Goal: Communication & Community: Connect with others

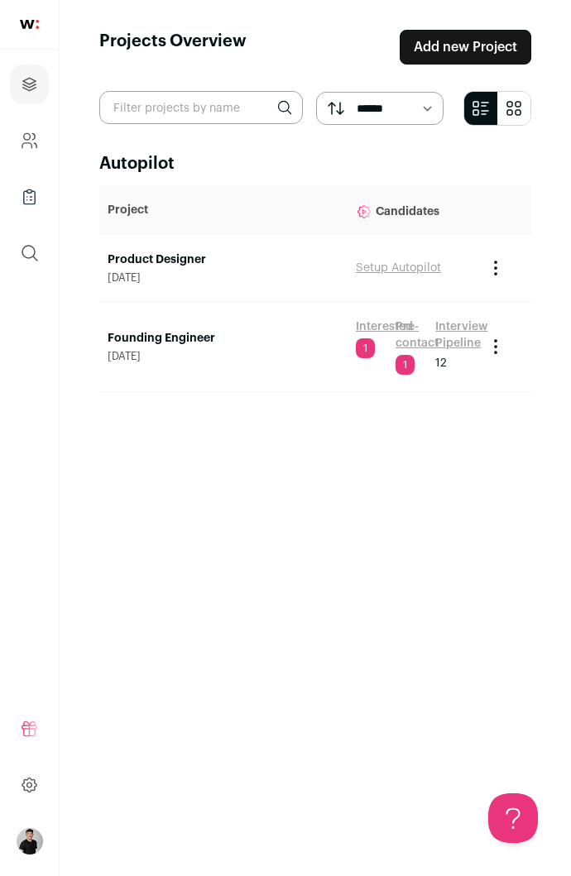
click at [380, 326] on link "Interested" at bounding box center [384, 327] width 57 height 17
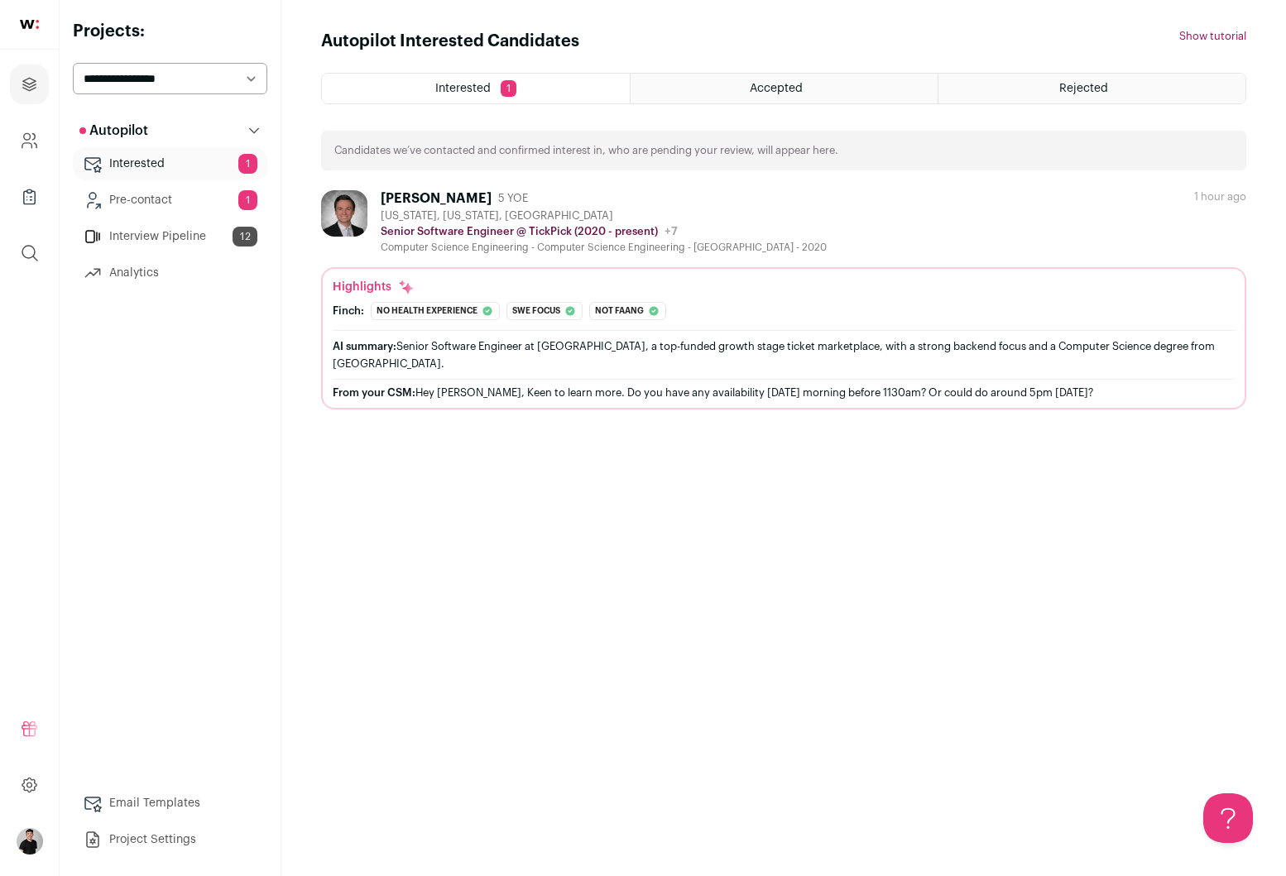
click at [425, 194] on div "[PERSON_NAME]" at bounding box center [436, 198] width 111 height 17
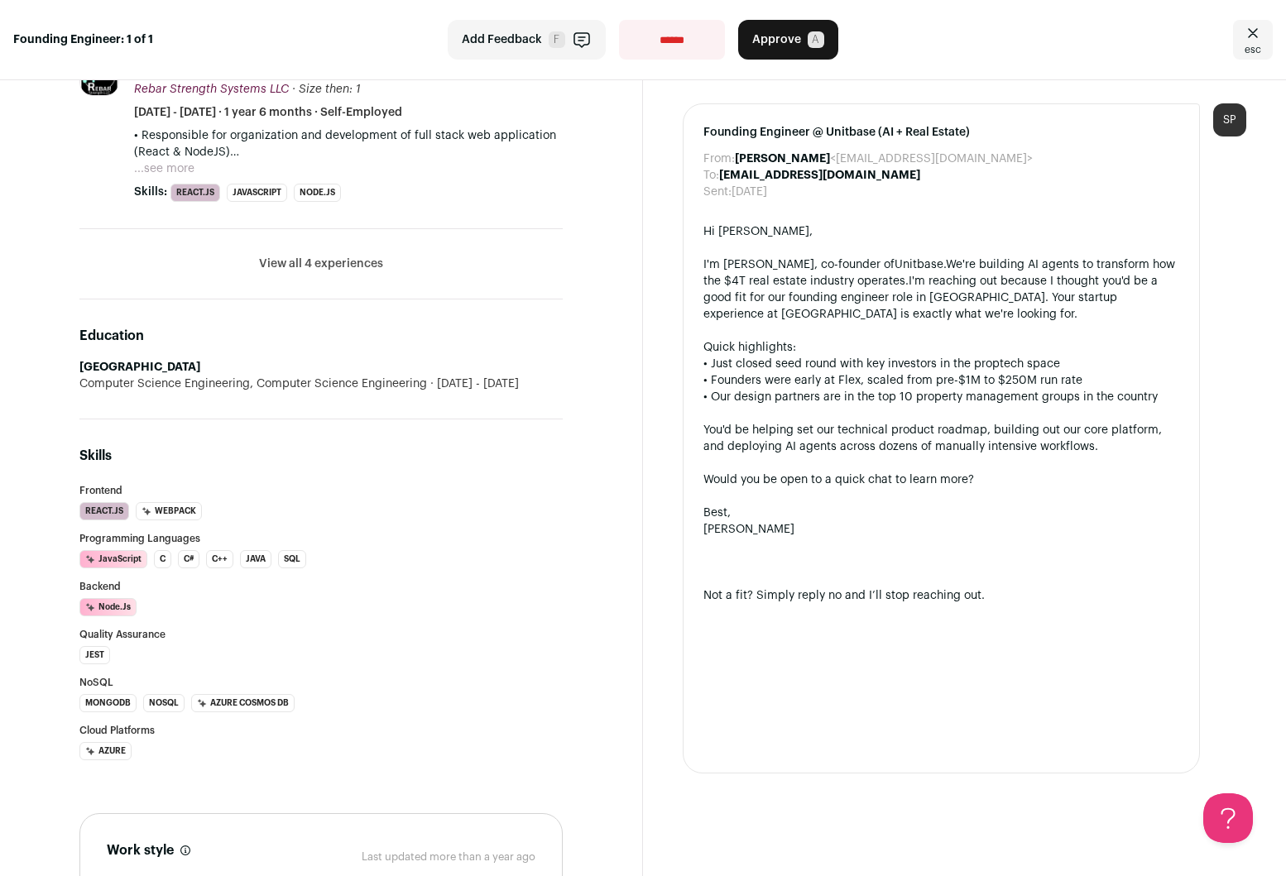
scroll to position [1373, 0]
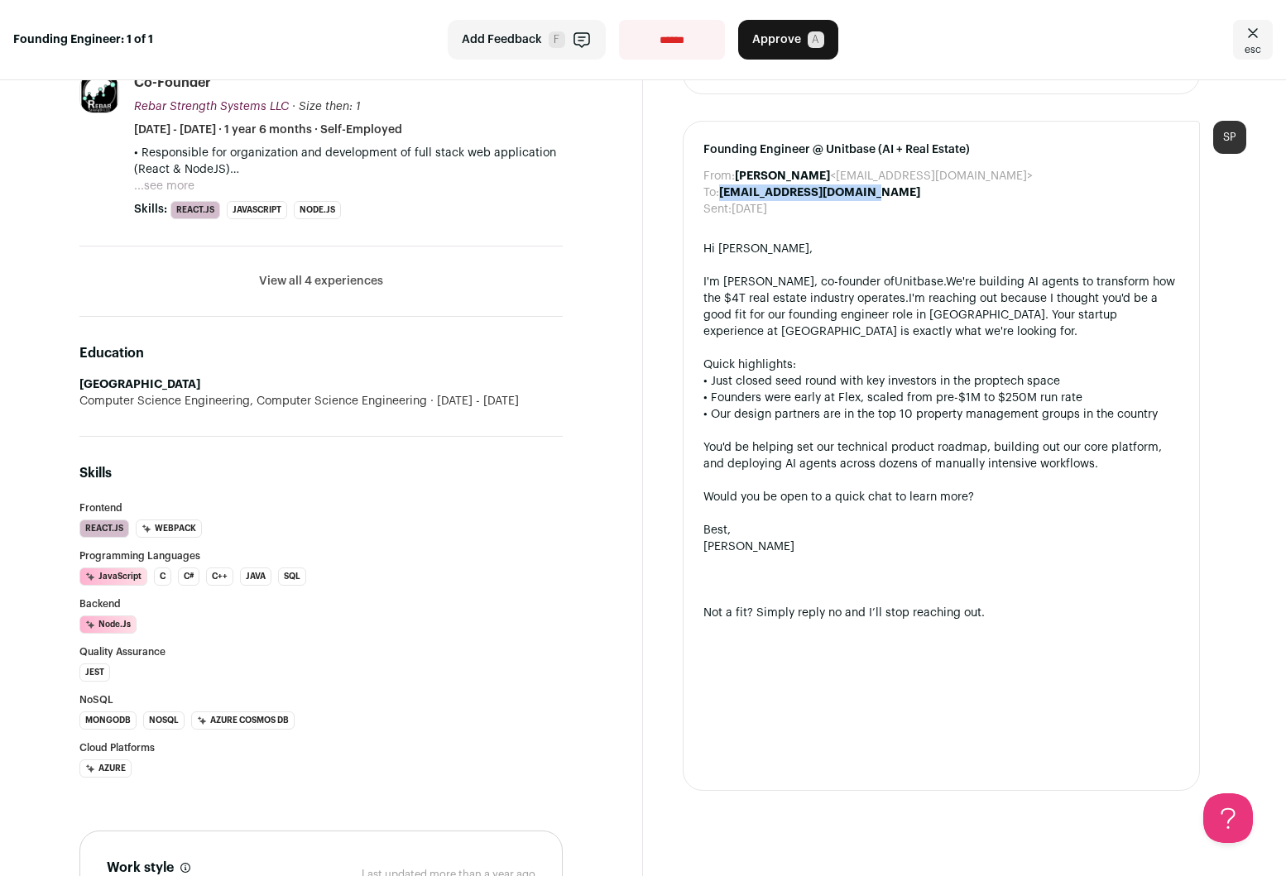
drag, startPoint x: 873, startPoint y: 159, endPoint x: 722, endPoint y: 162, distance: 150.6
click at [570, 185] on div "To: [EMAIL_ADDRESS][DOMAIN_NAME]" at bounding box center [941, 193] width 476 height 17
copy b "[EMAIL_ADDRESS][DOMAIN_NAME]"
click at [378, 500] on div "Skills [GEOGRAPHIC_DATA] React.js Webpack AI Insight: Inferred via job listings…" at bounding box center [320, 620] width 483 height 367
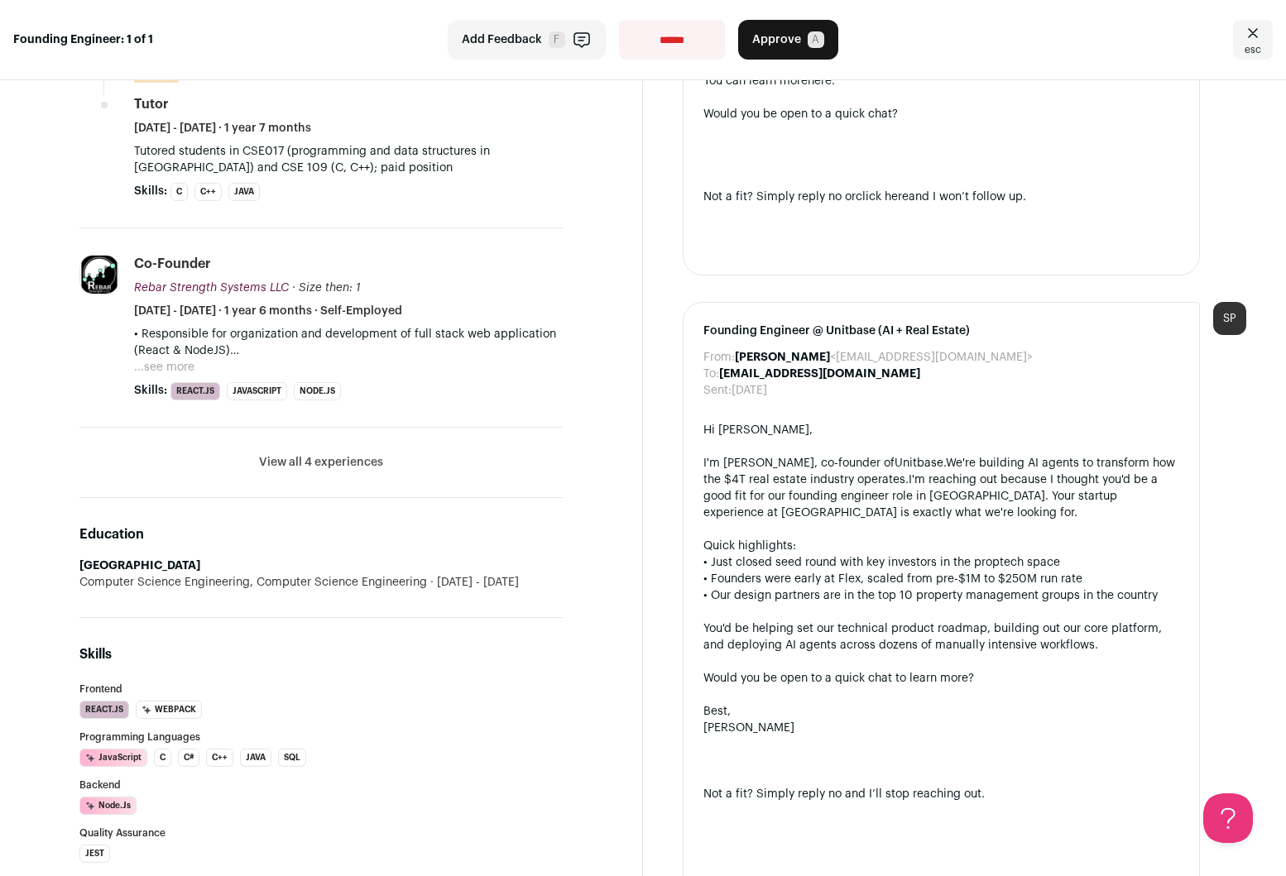
click at [570, 368] on b "[EMAIL_ADDRESS][DOMAIN_NAME]" at bounding box center [819, 374] width 201 height 12
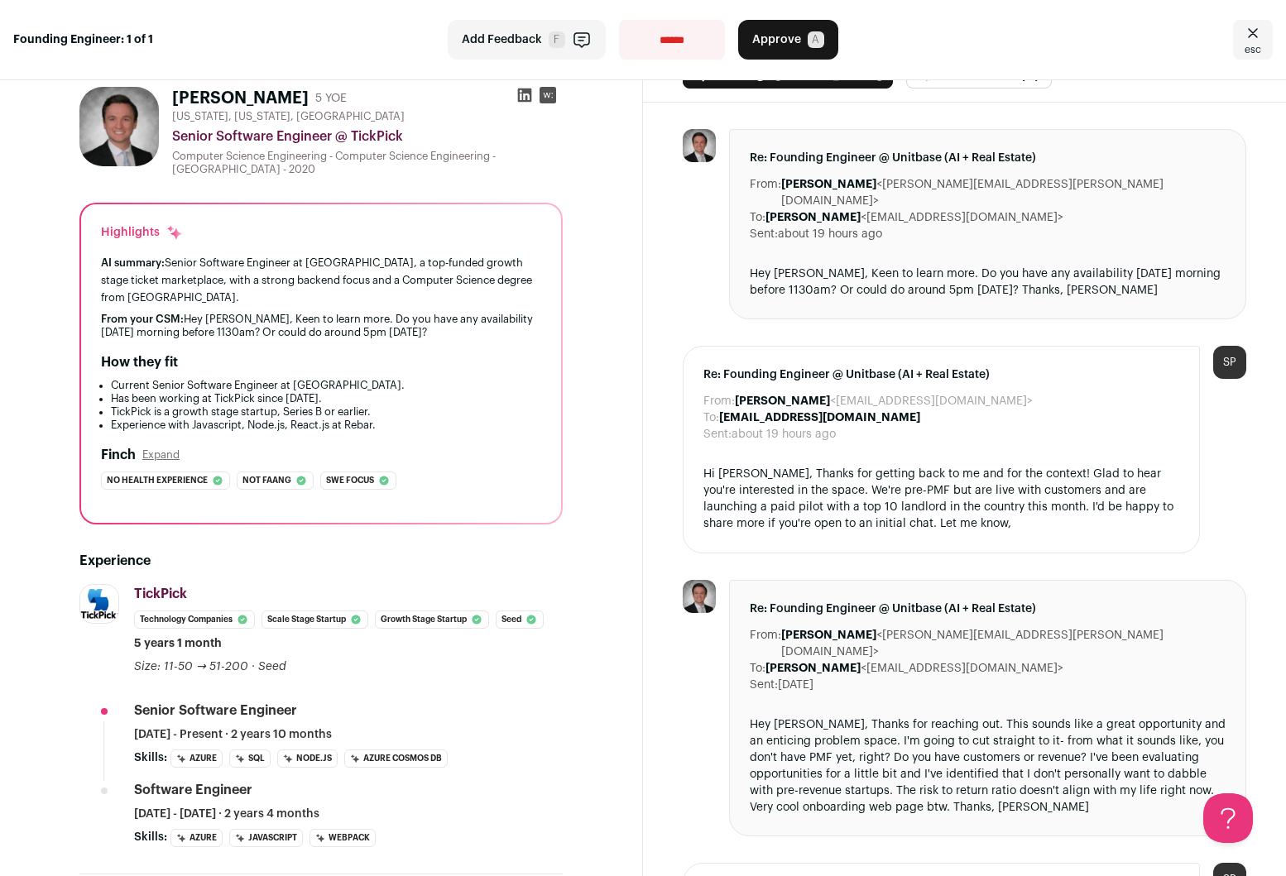
scroll to position [0, 0]
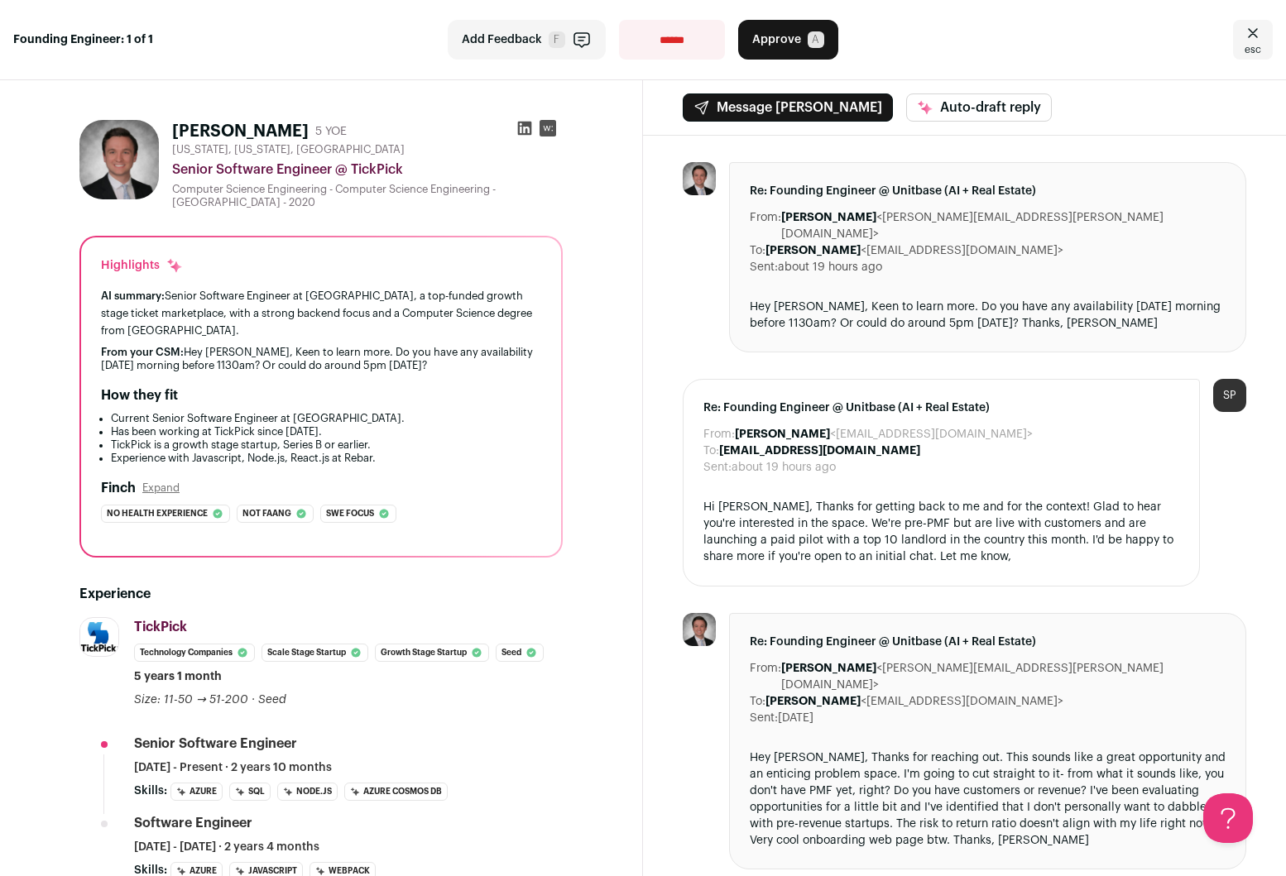
click at [525, 128] on icon at bounding box center [524, 128] width 17 height 17
click at [113, 152] on img at bounding box center [118, 159] width 79 height 79
click at [549, 131] on rect at bounding box center [547, 128] width 17 height 17
drag, startPoint x: 856, startPoint y: 233, endPoint x: 972, endPoint y: 233, distance: 116.7
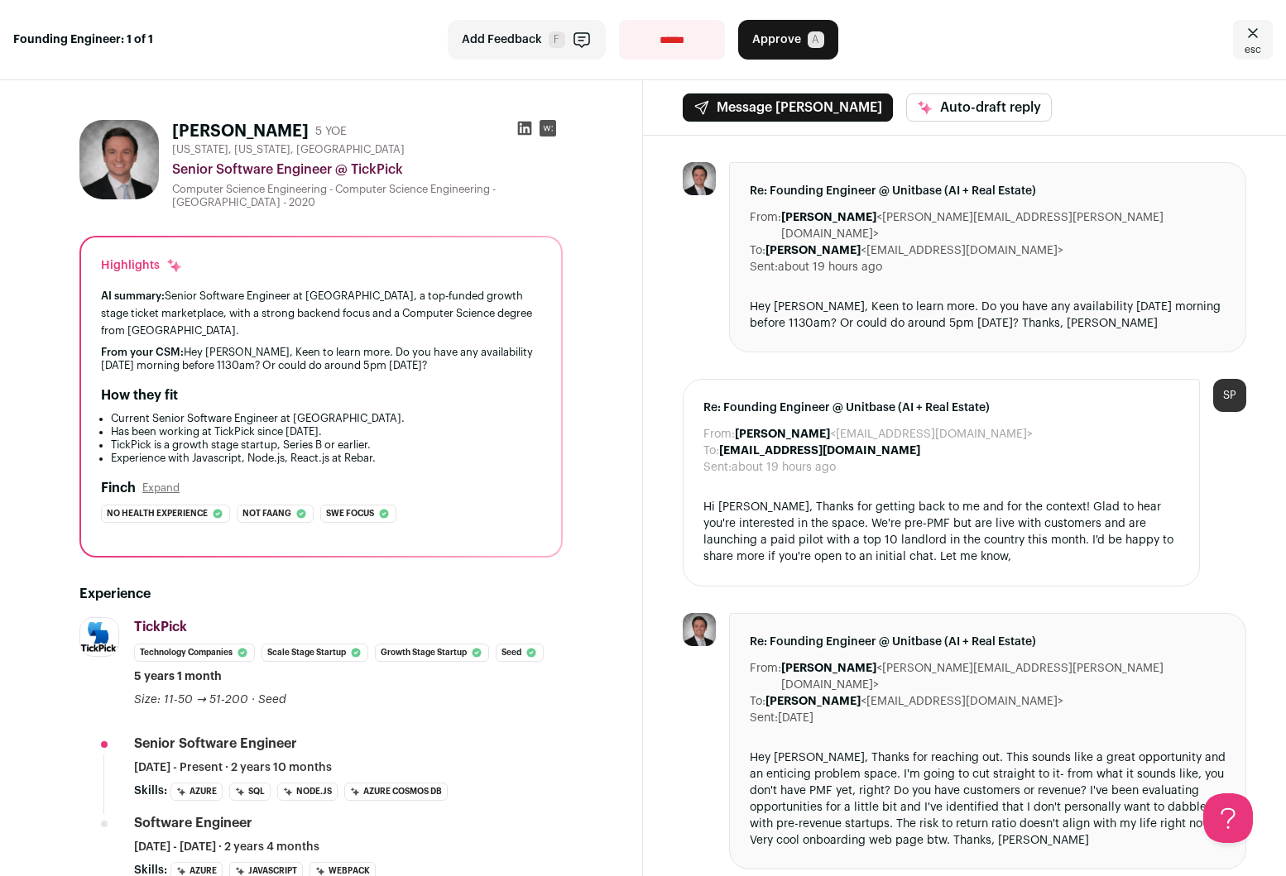
click at [570, 242] on dd "[PERSON_NAME] <[EMAIL_ADDRESS][DOMAIN_NAME]>" at bounding box center [914, 250] width 298 height 17
copy dd "[EMAIL_ADDRESS][DOMAIN_NAME]"
click at [570, 103] on button "Message [PERSON_NAME]" at bounding box center [788, 107] width 210 height 28
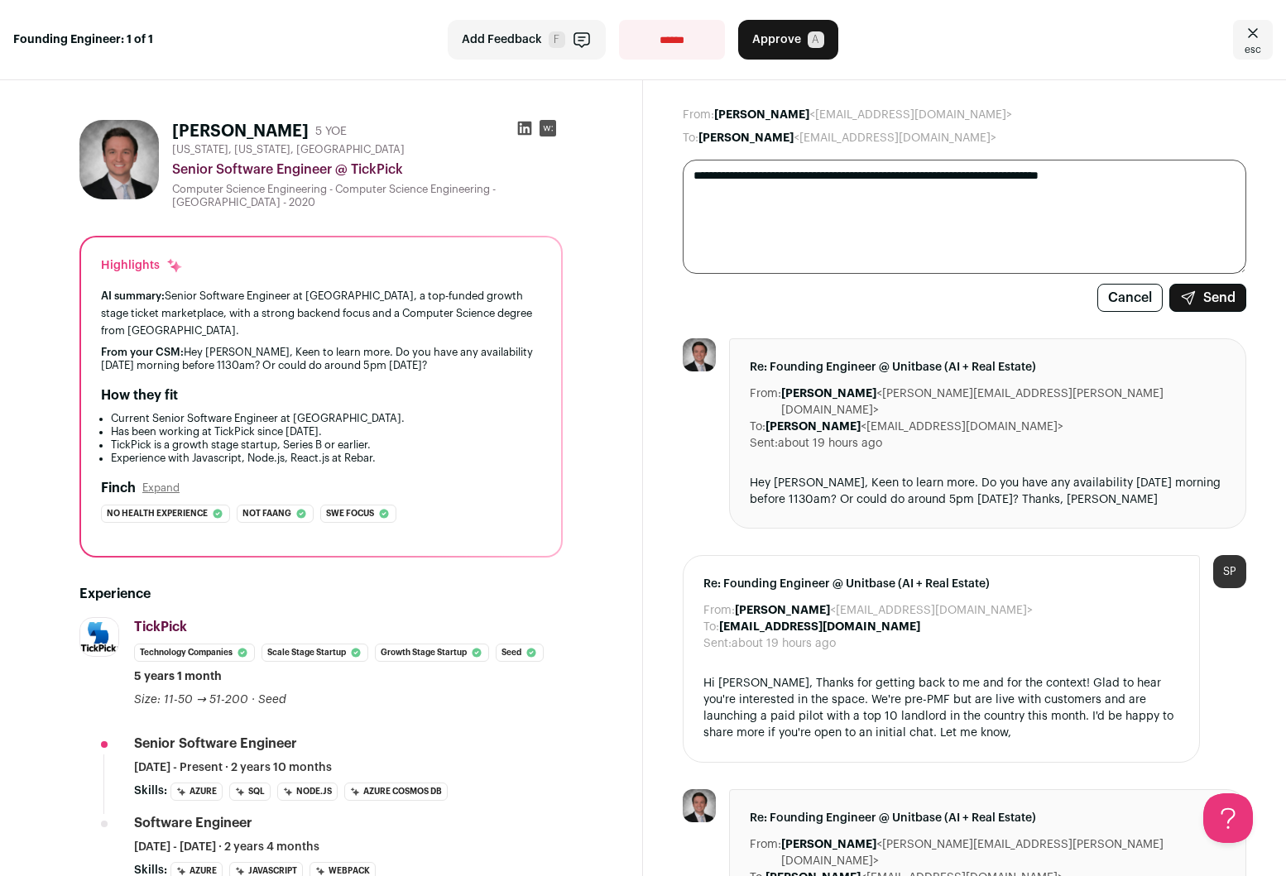
type textarea "**********"
click at [570, 304] on button "Send" at bounding box center [1207, 298] width 77 height 28
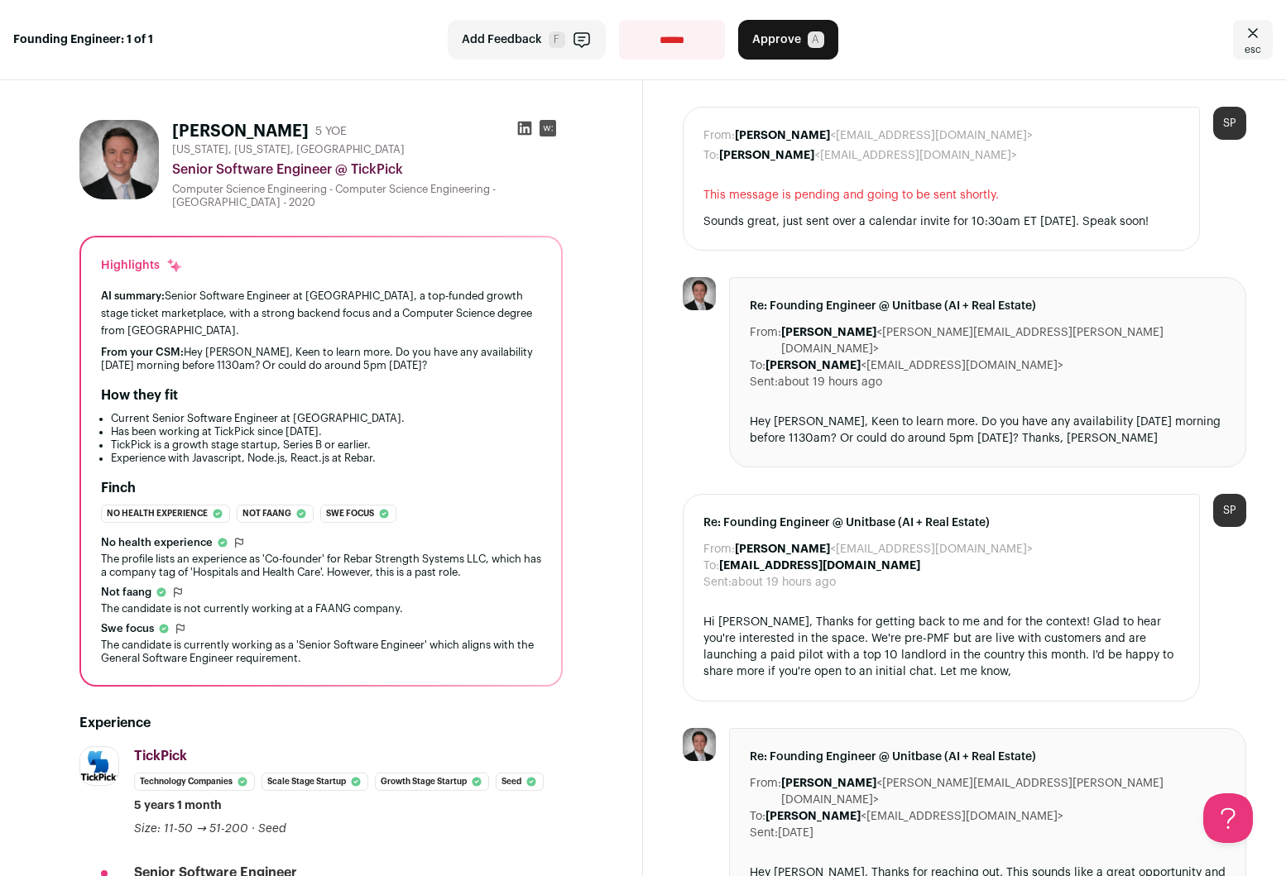
click at [99, 40] on strong "Founding Engineer: 1 of 1" at bounding box center [83, 39] width 140 height 17
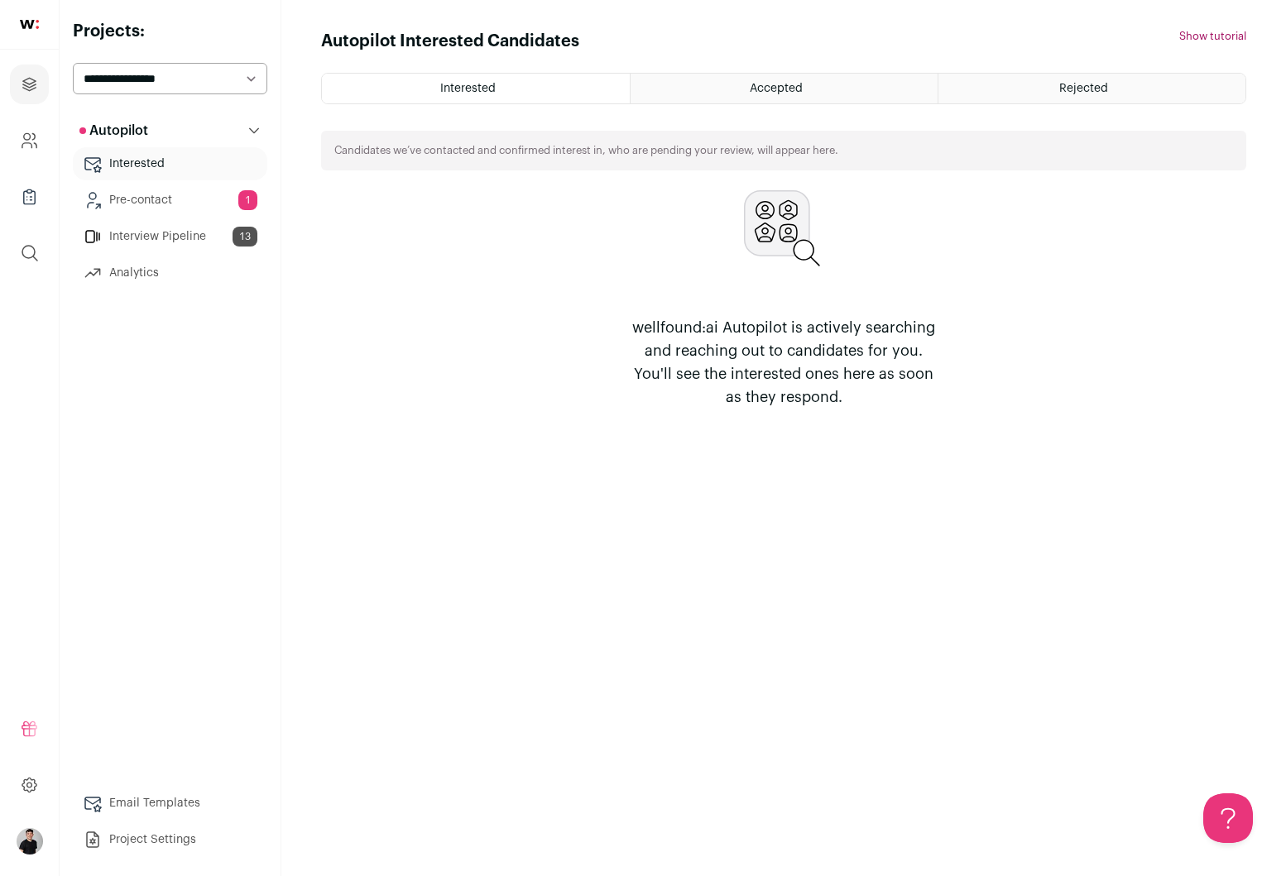
click at [185, 198] on link "Pre-contact 1" at bounding box center [170, 200] width 194 height 33
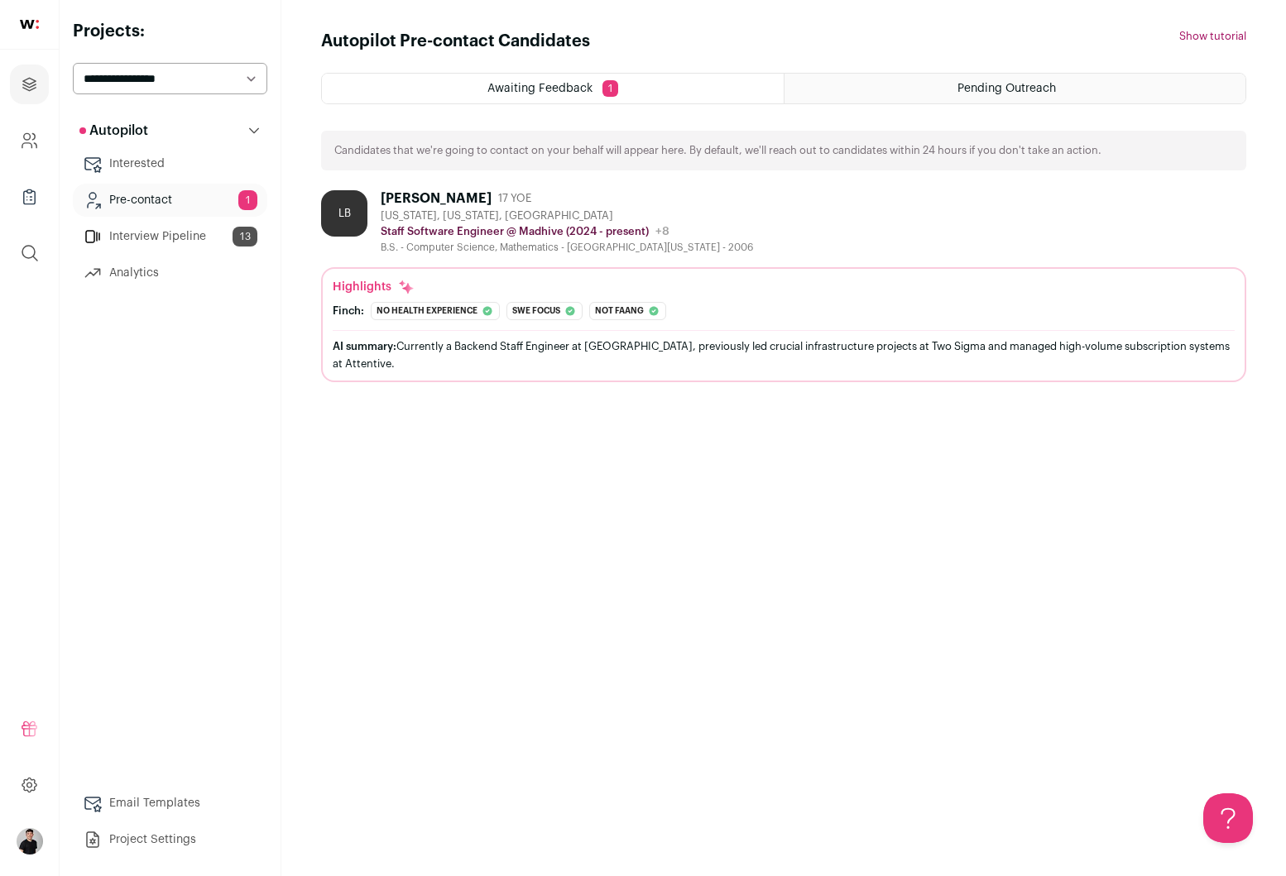
click at [422, 198] on div "Luke Berg" at bounding box center [436, 198] width 111 height 17
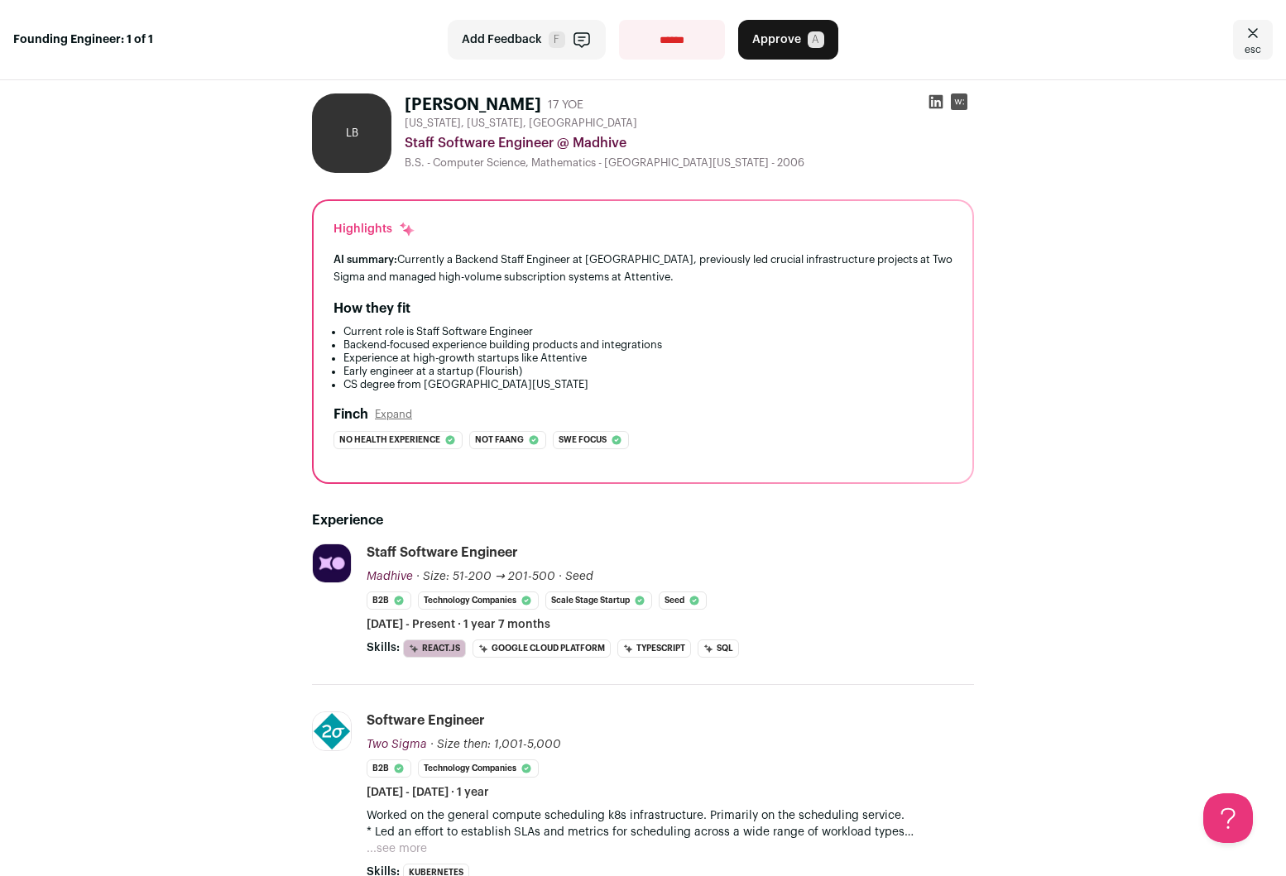
click at [765, 38] on span "Approve" at bounding box center [776, 39] width 49 height 17
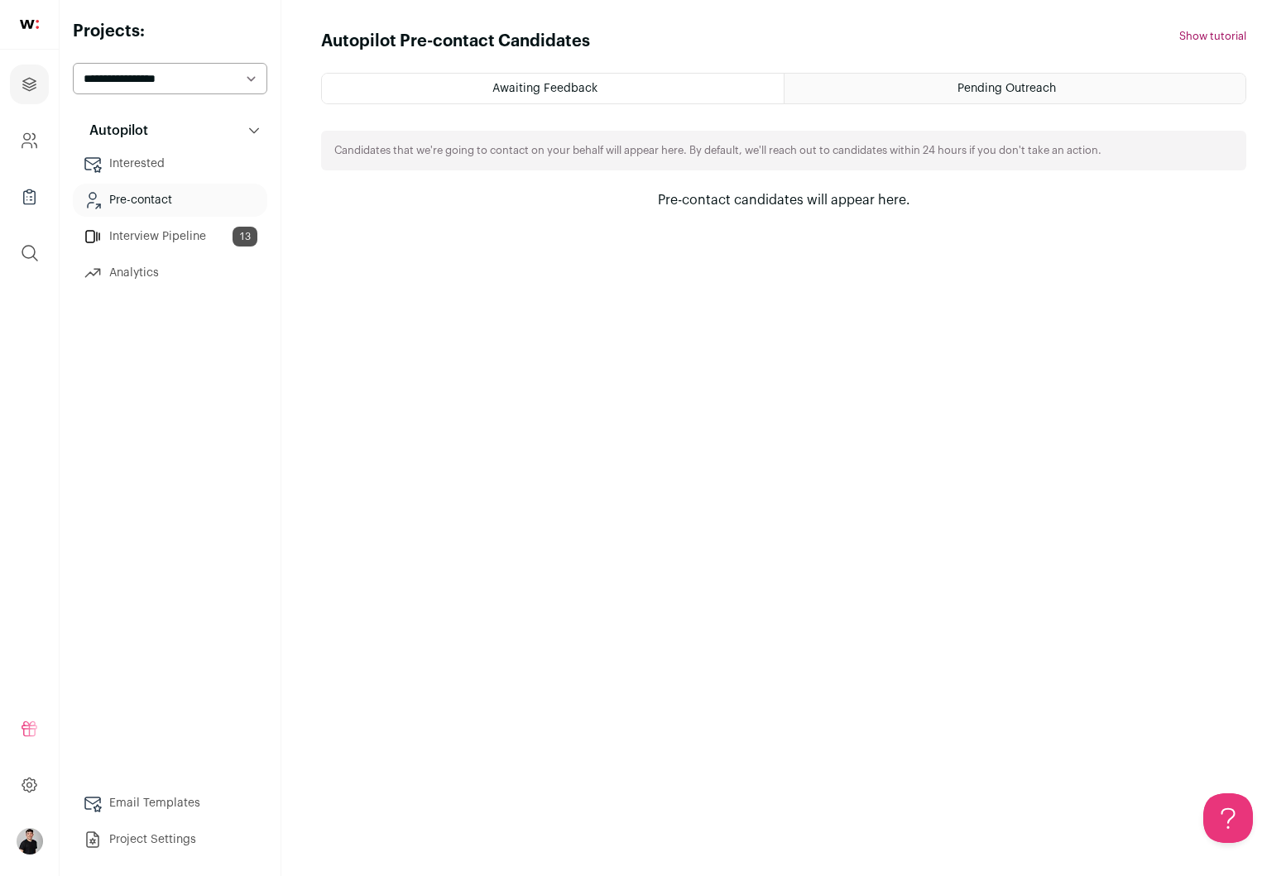
click at [629, 323] on div "Autopilot Pre-contact Candidates Hide tutorial Show tutorial Awaiting Feedback …" at bounding box center [783, 438] width 925 height 817
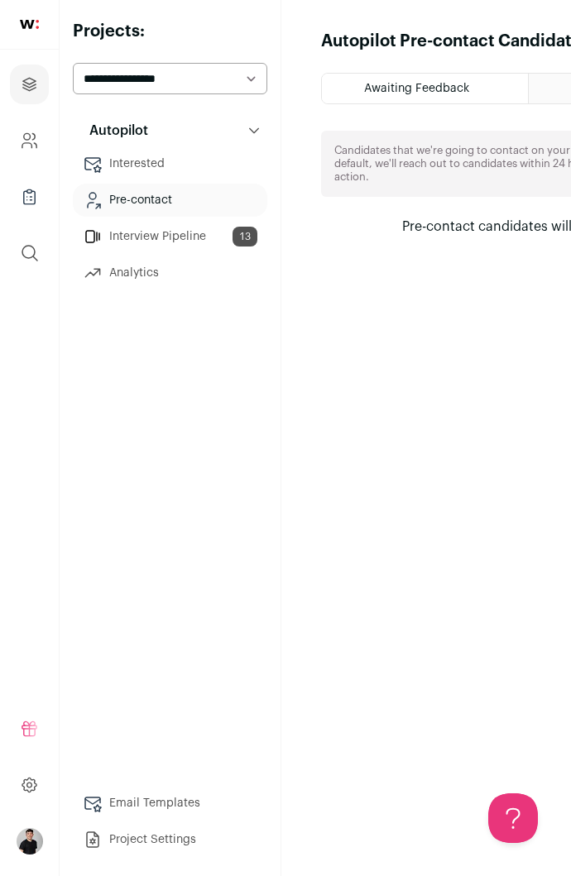
click at [207, 516] on div "Autopilot Autopilot Interested Pre-contact Interview Pipeline 13 Analytics Emai…" at bounding box center [170, 485] width 194 height 742
